Goal: Information Seeking & Learning: Learn about a topic

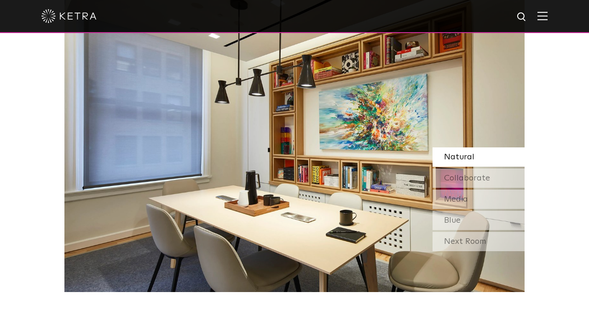
scroll to position [815, 0]
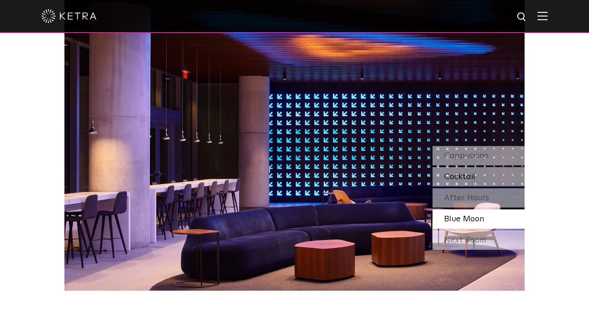
click at [459, 171] on div "Cocktail" at bounding box center [478, 176] width 92 height 19
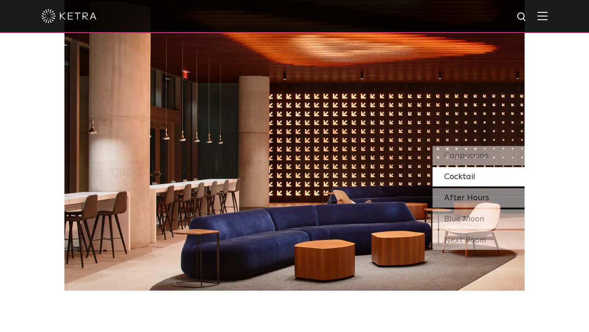
click at [454, 195] on span "After Hours" at bounding box center [466, 198] width 45 height 8
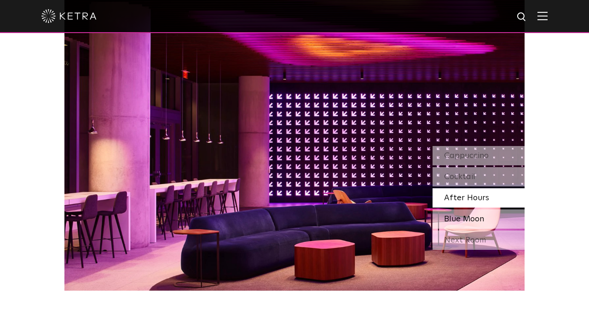
click at [454, 215] on span "Blue Moon" at bounding box center [464, 219] width 40 height 8
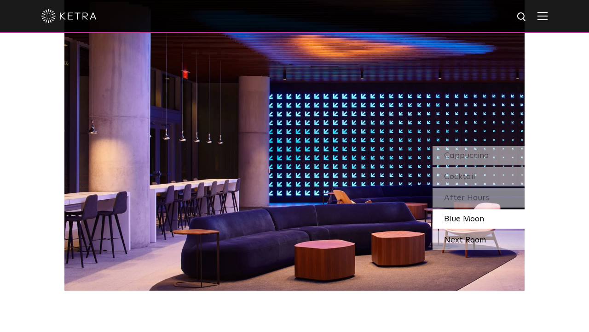
click at [454, 240] on div "Next Room" at bounding box center [478, 240] width 92 height 19
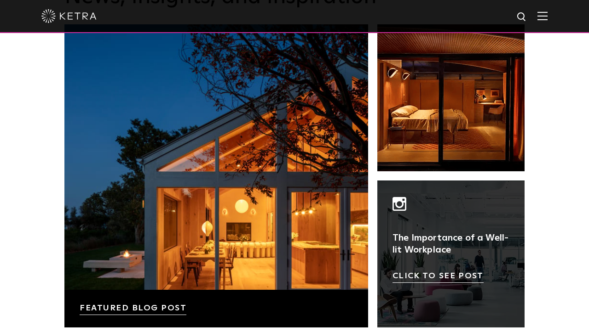
scroll to position [1439, 0]
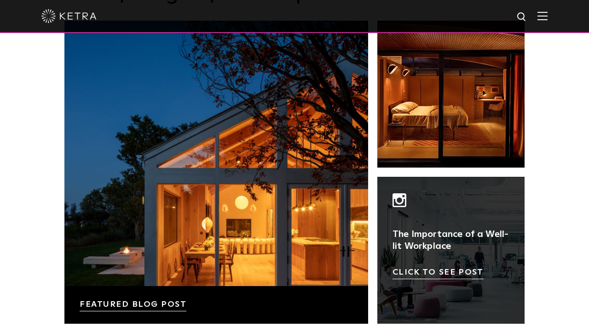
click at [447, 274] on link at bounding box center [450, 250] width 147 height 147
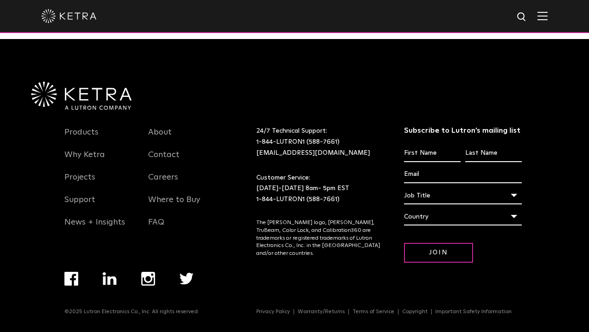
scroll to position [1931, 0]
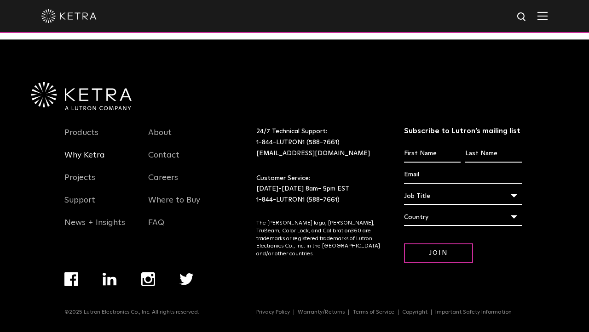
click at [91, 158] on link "Why Ketra" at bounding box center [84, 160] width 40 height 21
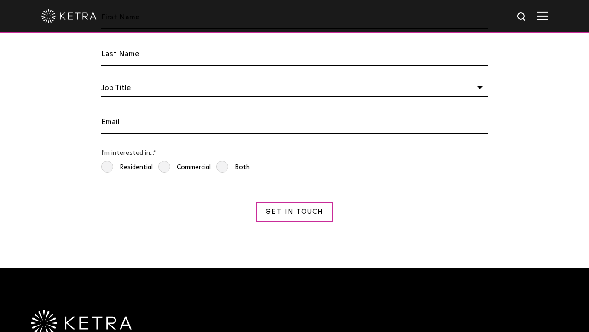
scroll to position [1508, 0]
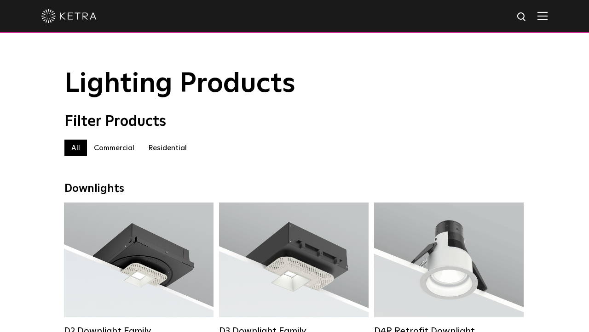
click at [118, 147] on label "Commercial" at bounding box center [114, 148] width 54 height 17
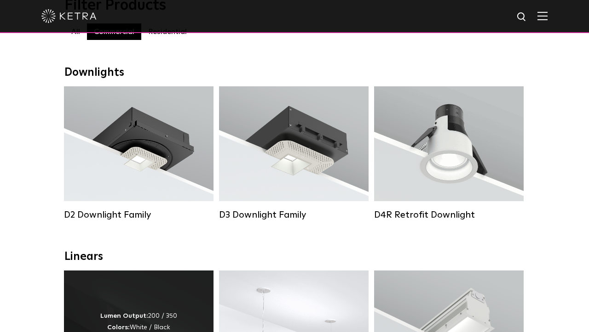
scroll to position [116, 0]
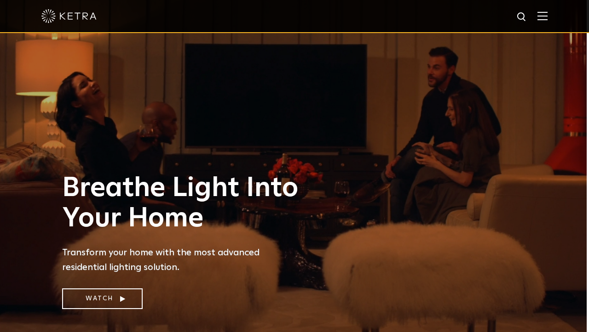
scroll to position [0, 2]
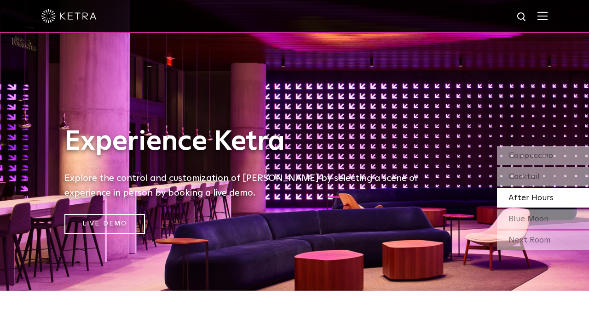
scroll to position [42, 0]
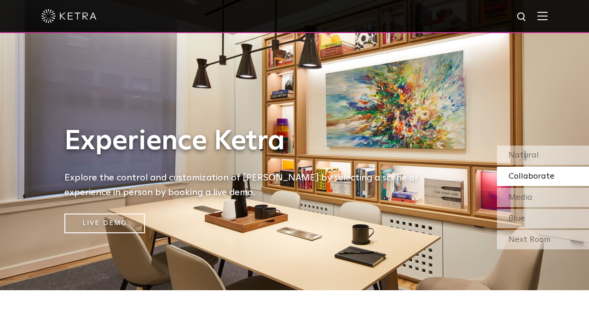
click at [344, 216] on div "Experience [PERSON_NAME] Explore the control and customization of [PERSON_NAME]…" at bounding box center [248, 179] width 386 height 107
